Goal: Information Seeking & Learning: Learn about a topic

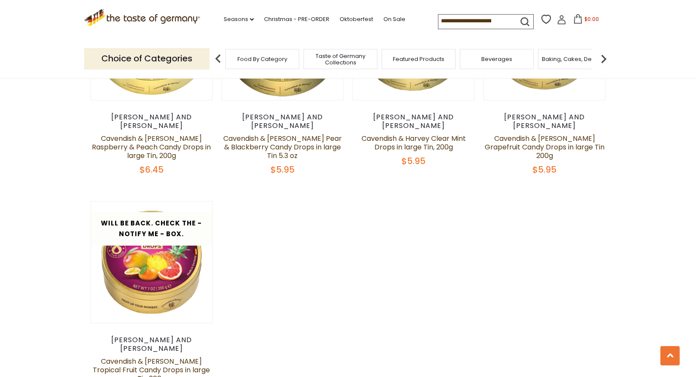
scroll to position [687, 0]
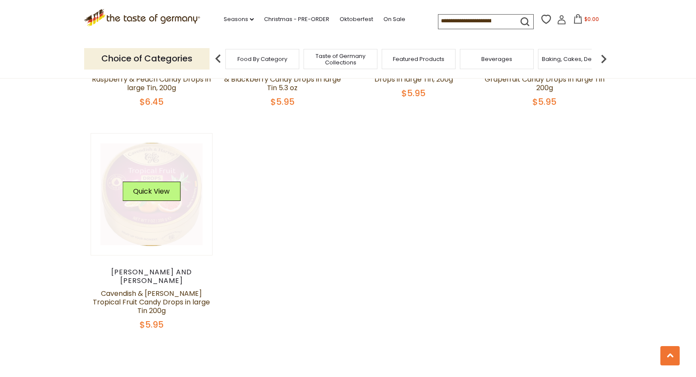
click at [147, 182] on div "Quick View" at bounding box center [151, 195] width 58 height 26
click at [158, 182] on button "Quick View" at bounding box center [151, 191] width 58 height 19
click at [167, 184] on link at bounding box center [152, 194] width 102 height 102
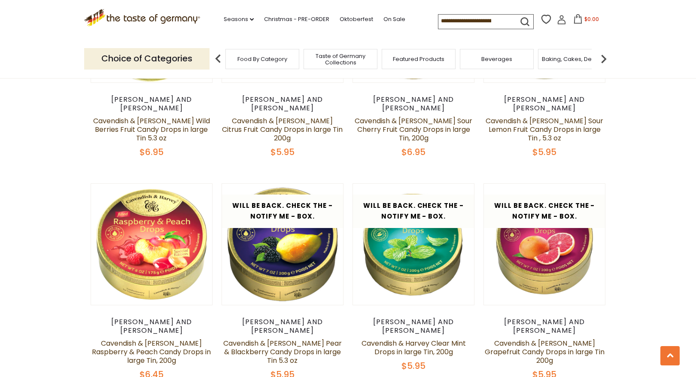
scroll to position [430, 0]
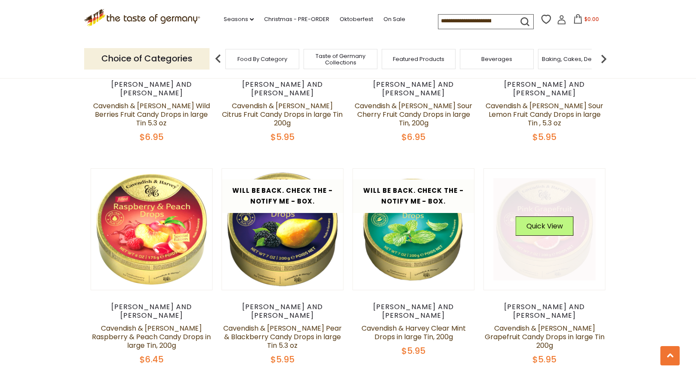
click at [563, 250] on link at bounding box center [545, 229] width 102 height 102
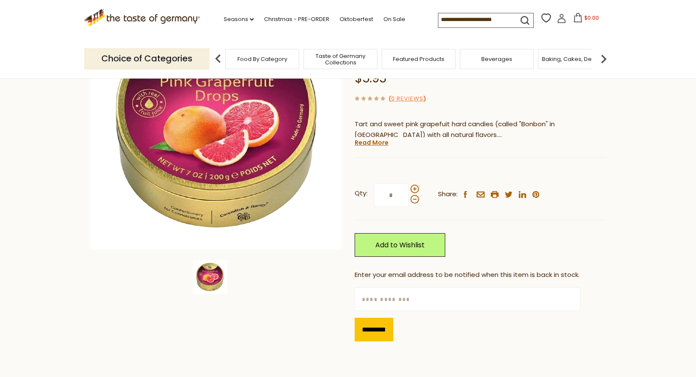
scroll to position [129, 0]
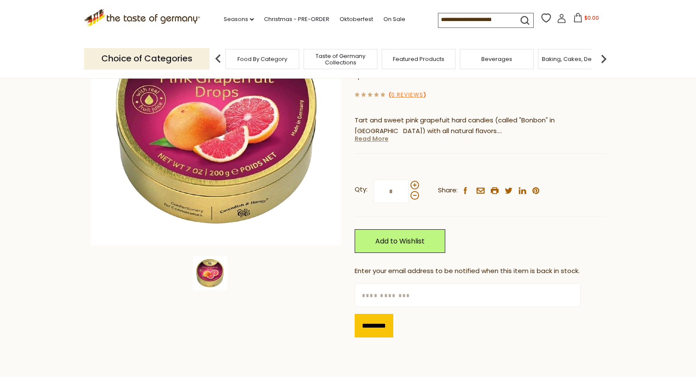
click at [374, 140] on link "Read More" at bounding box center [372, 138] width 34 height 9
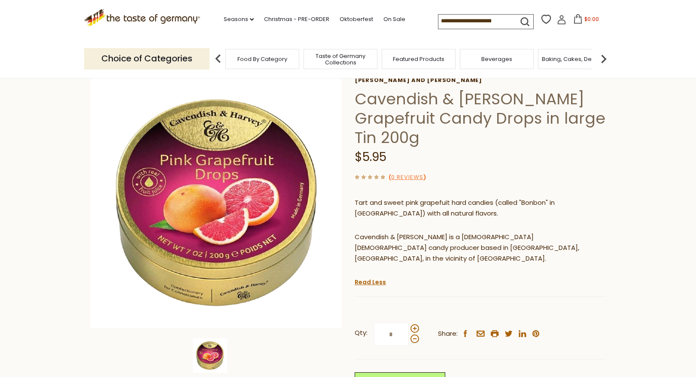
scroll to position [0, 0]
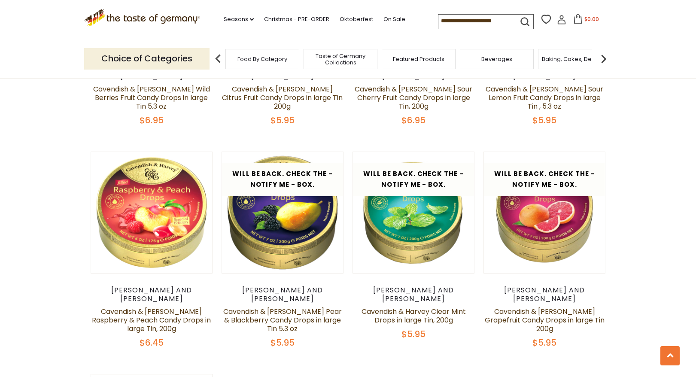
scroll to position [576, 0]
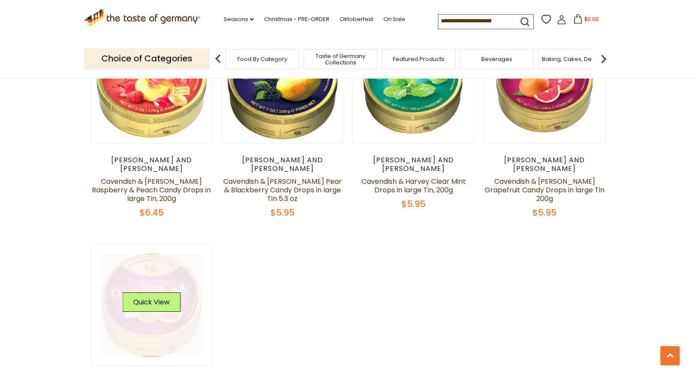
click at [182, 272] on link at bounding box center [152, 305] width 102 height 102
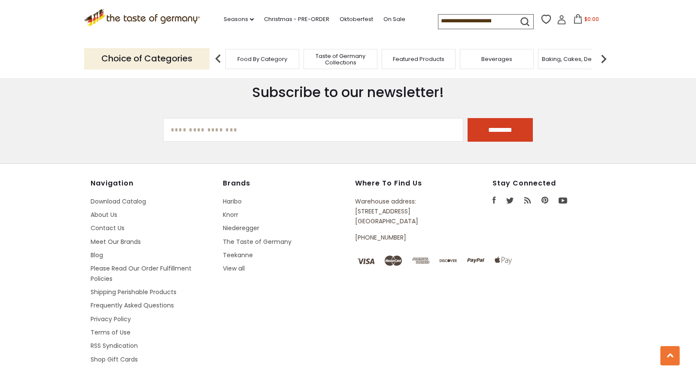
scroll to position [1209, 0]
